Goal: Transaction & Acquisition: Purchase product/service

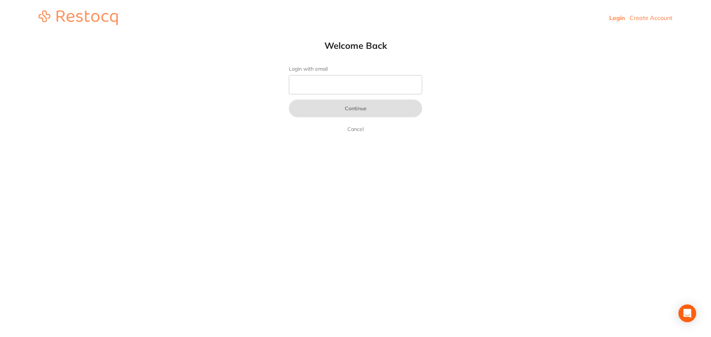
click at [621, 19] on link "Login" at bounding box center [617, 17] width 16 height 7
click at [369, 90] on input "Login with email" at bounding box center [355, 84] width 133 height 19
type input "[EMAIL_ADDRESS][DOMAIN_NAME]"
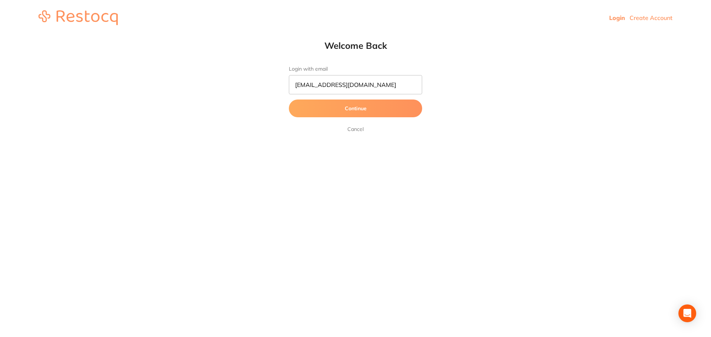
click at [365, 113] on button "Continue" at bounding box center [355, 109] width 133 height 18
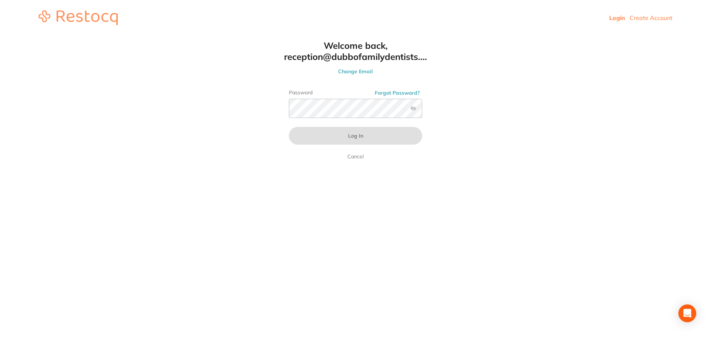
click at [415, 110] on label at bounding box center [413, 109] width 6 height 6
click at [422, 111] on input "checkbox" at bounding box center [422, 111] width 0 height 0
click at [289, 127] on button "Log In" at bounding box center [355, 136] width 133 height 18
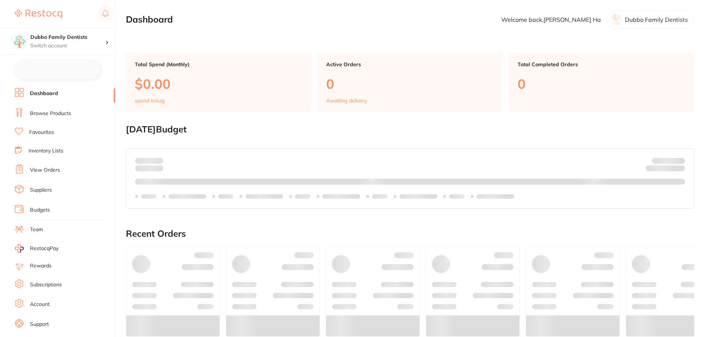
checkbox input "false"
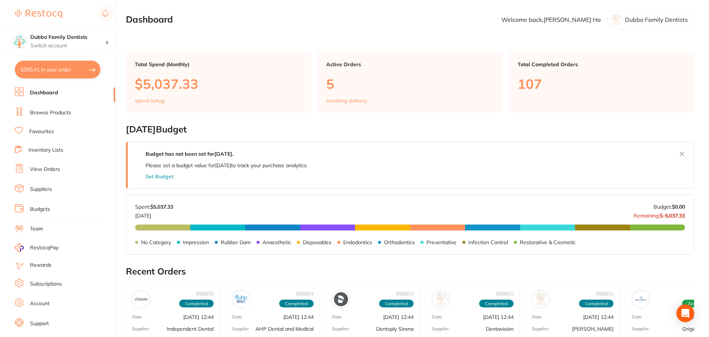
click at [48, 112] on link "Browse Products" at bounding box center [50, 112] width 41 height 7
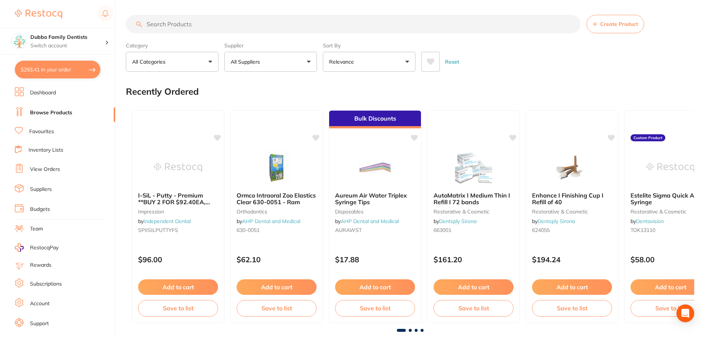
click at [181, 22] on input "search" at bounding box center [353, 24] width 455 height 19
paste input "Millipore MHPC"
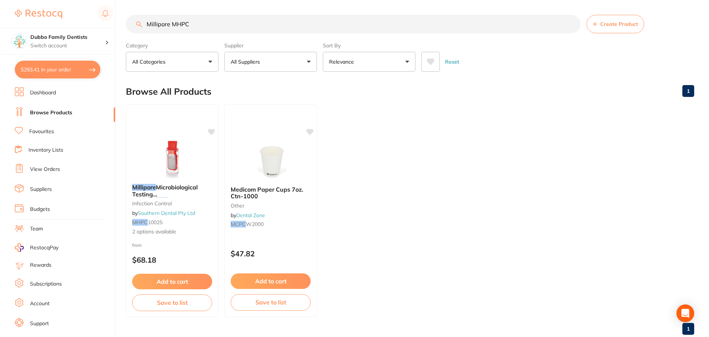
drag, startPoint x: 202, startPoint y: 25, endPoint x: 68, endPoint y: 21, distance: 134.5
click at [68, 21] on div "$293.41 Dubbo Family Dentists Switch account Dubbo Family Dentists $293.41 in y…" at bounding box center [354, 168] width 709 height 337
paste input "R2A Dipslide"
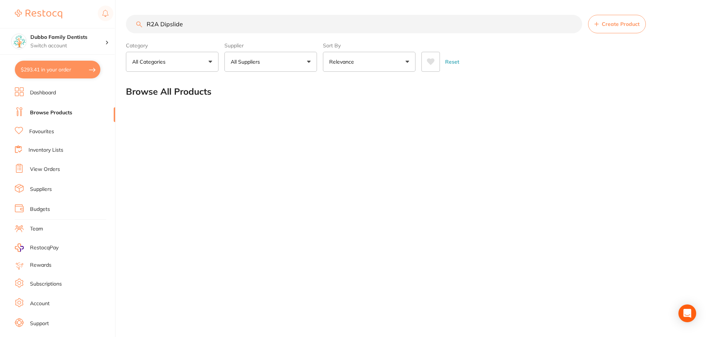
drag, startPoint x: 223, startPoint y: 29, endPoint x: 56, endPoint y: 14, distance: 167.3
click at [56, 14] on div "$293.41 Dubbo Family Dentists Switch account Dubbo Family Dentists $293.41 in y…" at bounding box center [355, 168] width 711 height 337
paste input "ATP filter test"
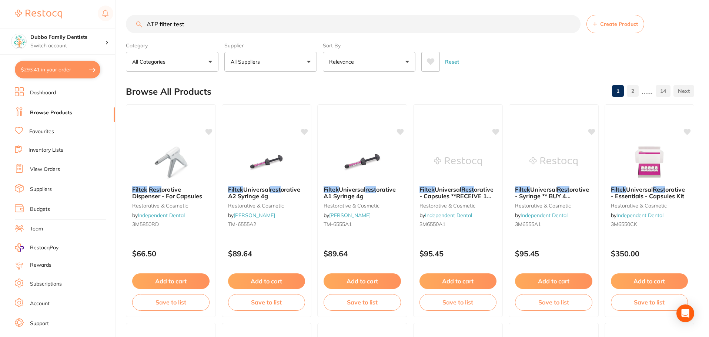
drag, startPoint x: 196, startPoint y: 23, endPoint x: 30, endPoint y: 16, distance: 165.3
click at [30, 16] on div "$293.41 Dubbo Family Dentists Switch account Dubbo Family Dentists $293.41 in y…" at bounding box center [354, 168] width 709 height 337
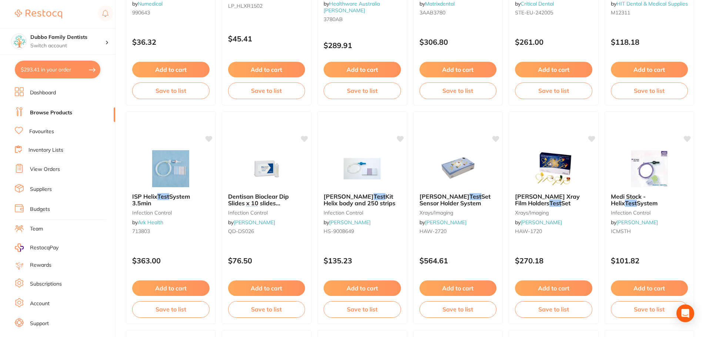
scroll to position [444, 0]
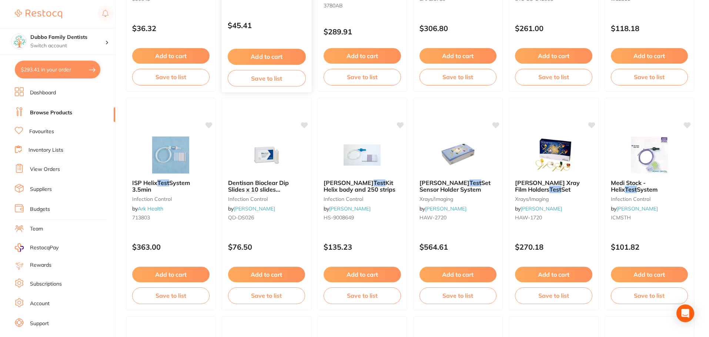
type input "bacterial test"
